Goal: Submit feedback/report problem: Submit feedback/report problem

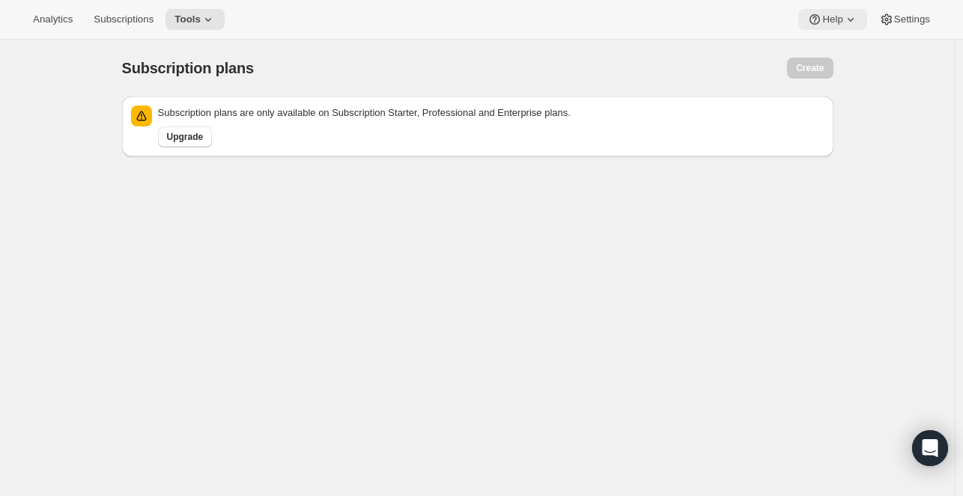
click at [823, 28] on button "Help" at bounding box center [832, 19] width 68 height 21
click at [824, 109] on link "Contact us" at bounding box center [833, 101] width 61 height 24
click at [938, 447] on div "Open Intercom Messenger" at bounding box center [931, 449] width 40 height 40
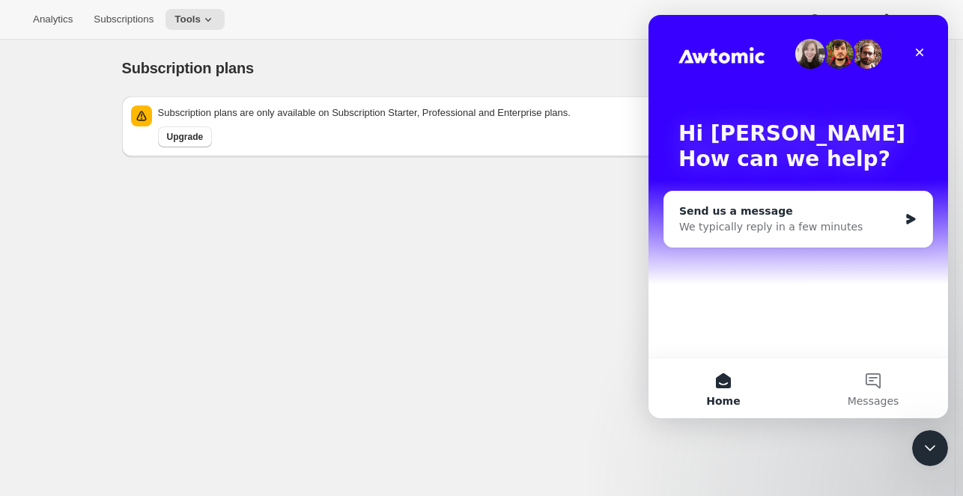
click at [777, 226] on div "We typically reply in a few minutes" at bounding box center [788, 227] width 219 height 16
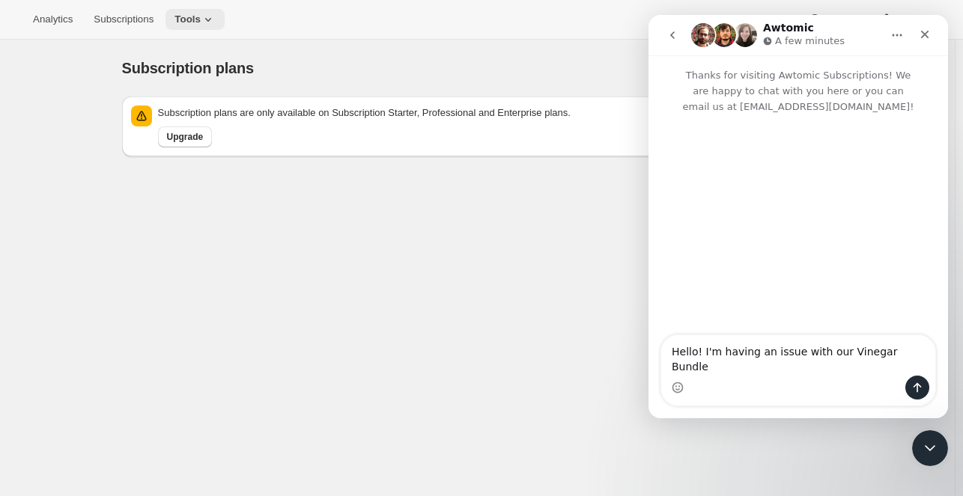
click at [201, 22] on icon at bounding box center [208, 19] width 15 height 15
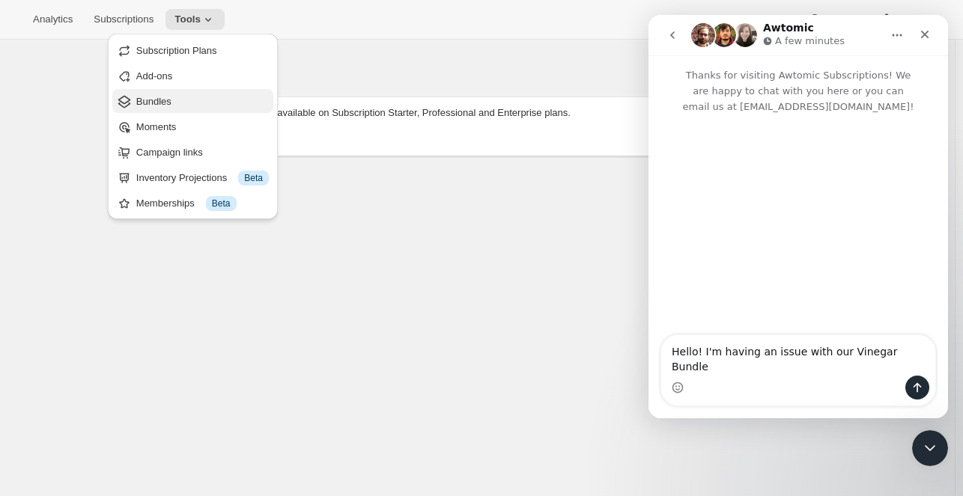
click at [168, 112] on button "Bundles" at bounding box center [192, 101] width 161 height 24
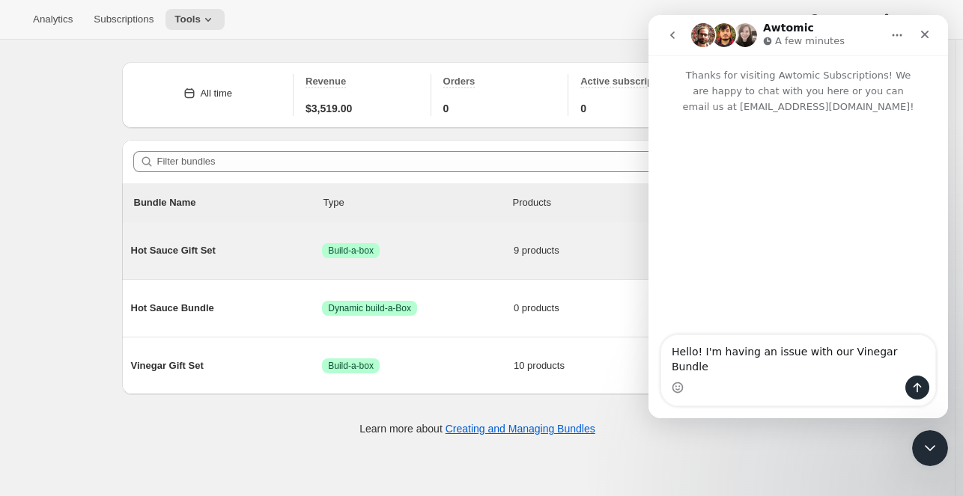
scroll to position [39, 0]
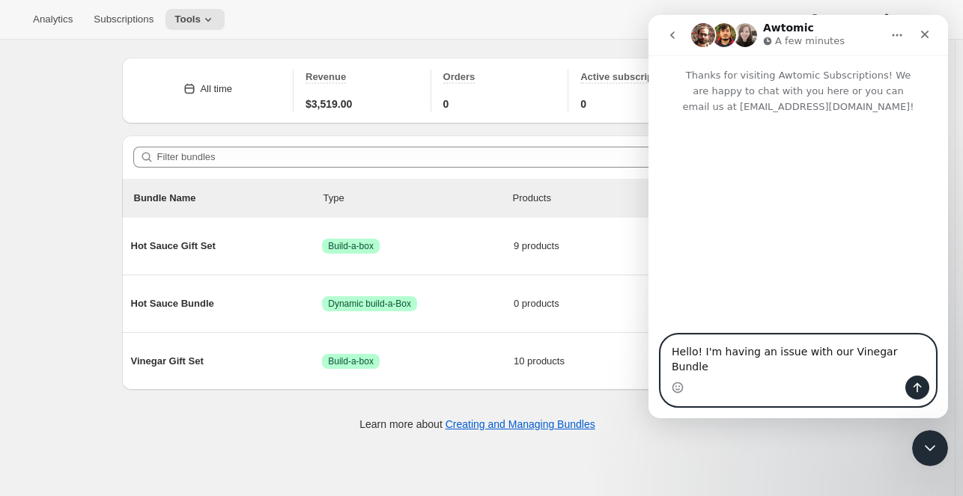
click at [903, 365] on textarea "Hello! I'm having an issue with our Vinegar Bundle" at bounding box center [798, 355] width 274 height 40
click at [672, 372] on textarea "Hello! I'm having an issue with our Vinegar Bundle. It's for some reason not sa…" at bounding box center [798, 347] width 274 height 55
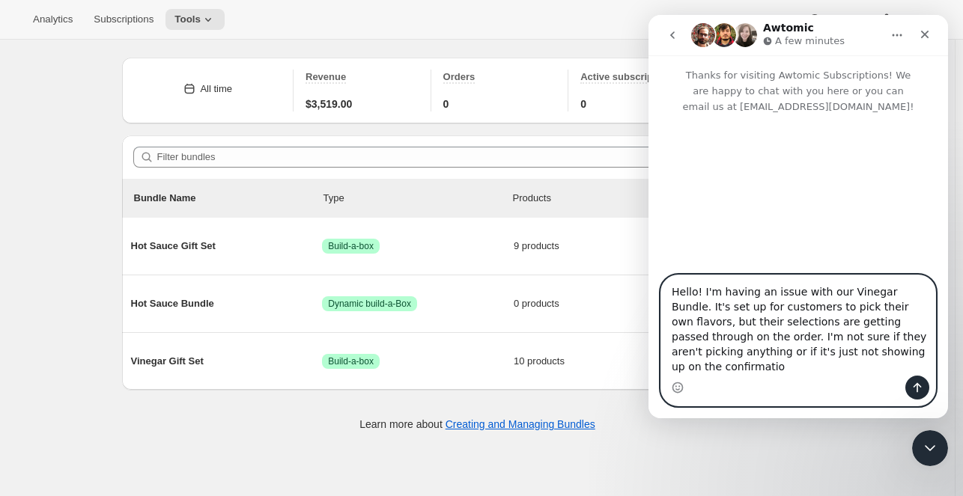
type textarea "Hello! I'm having an issue with our Vinegar Bundle. It's set up for customers t…"
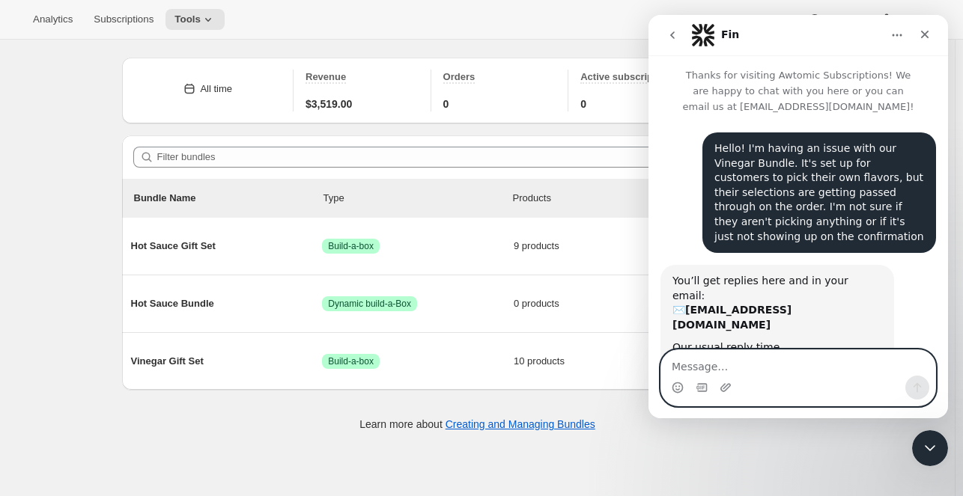
scroll to position [15, 0]
